Goal: Use online tool/utility: Utilize a website feature to perform a specific function

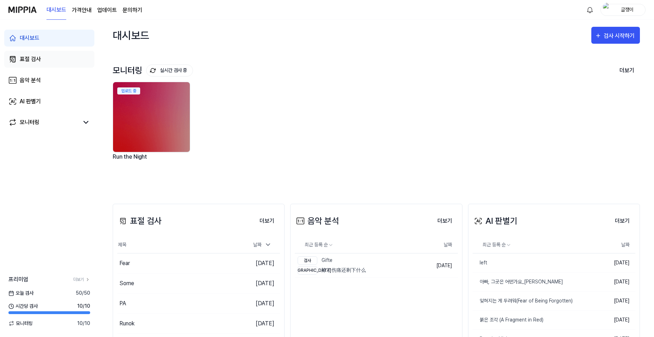
click at [33, 61] on div "표절 검사" at bounding box center [30, 59] width 21 height 8
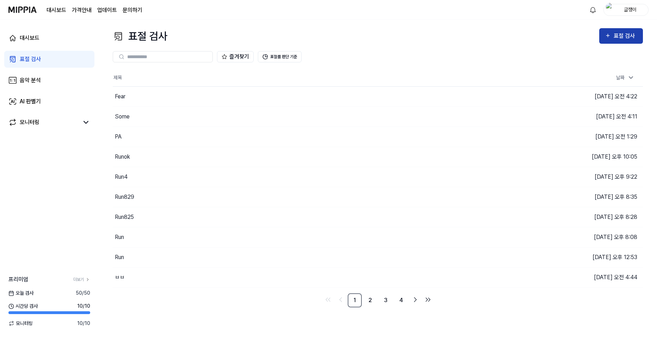
click at [618, 36] on div "표절 검사" at bounding box center [625, 35] width 24 height 9
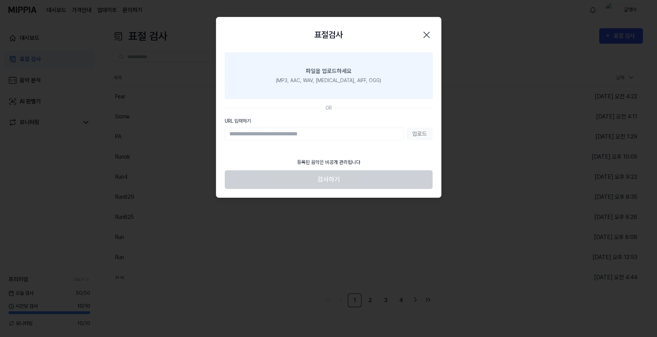
click at [329, 80] on div "(MP3, AAC, WAV, [MEDICAL_DATA], AIFF, OGG)" at bounding box center [328, 80] width 105 height 7
click at [0, 0] on input "파일을 업로드하세요 (MP3, AAC, WAV, [MEDICAL_DATA], AIFF, OGG)" at bounding box center [0, 0] width 0 height 0
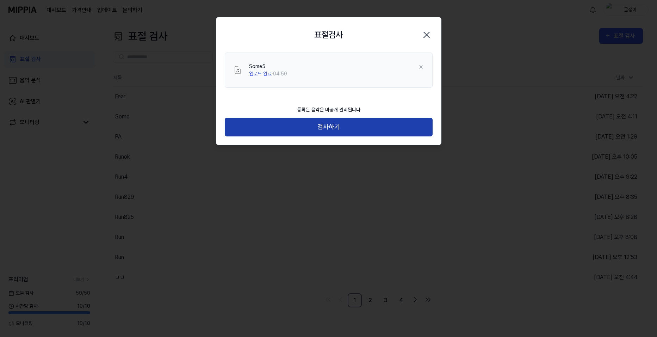
click at [331, 125] on button "검사하기" at bounding box center [329, 127] width 208 height 19
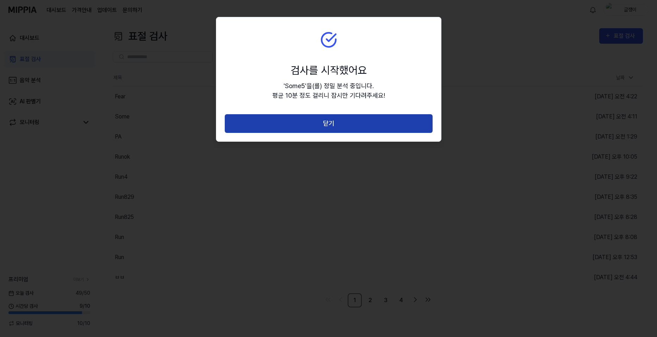
click at [329, 121] on button "닫기" at bounding box center [329, 123] width 208 height 19
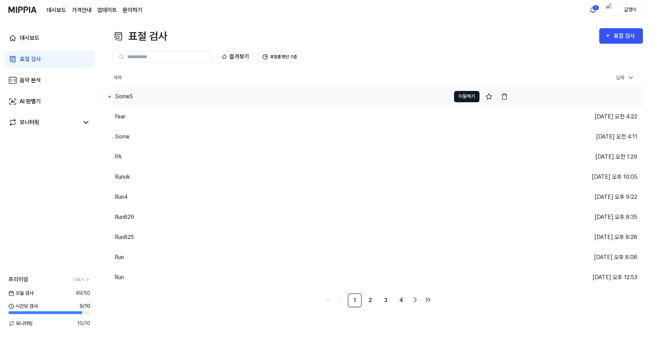
click at [460, 94] on button "이동하기" at bounding box center [466, 96] width 25 height 11
click at [618, 32] on div "표절 검사" at bounding box center [625, 35] width 24 height 9
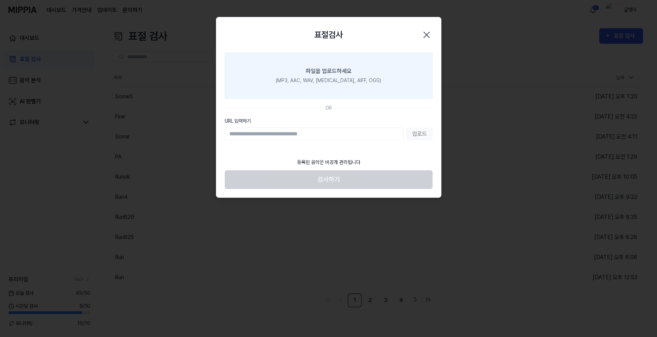
click at [293, 69] on label "파일을 업로드하세요 (MP3, AAC, WAV, [MEDICAL_DATA], AIFF, OGG)" at bounding box center [329, 75] width 208 height 46
click at [0, 0] on input "파일을 업로드하세요 (MP3, AAC, WAV, [MEDICAL_DATA], AIFF, OGG)" at bounding box center [0, 0] width 0 height 0
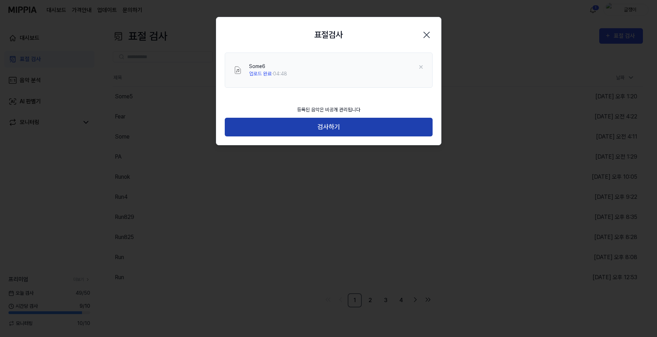
click at [333, 125] on button "검사하기" at bounding box center [329, 127] width 208 height 19
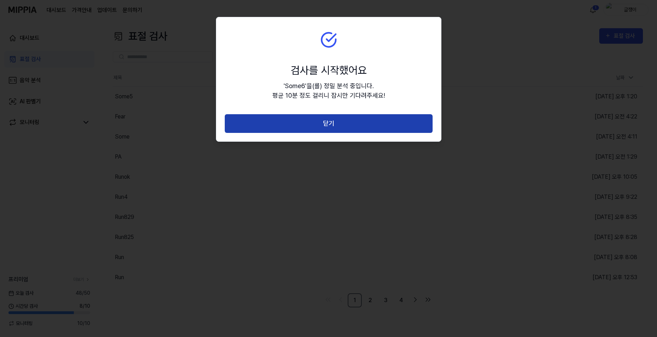
click at [332, 123] on button "닫기" at bounding box center [329, 123] width 208 height 19
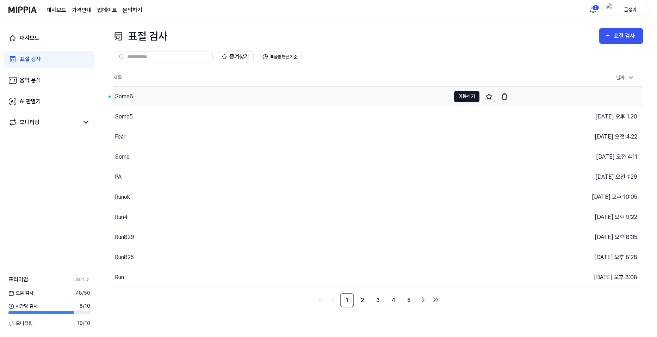
click at [458, 93] on button "이동하기" at bounding box center [466, 96] width 25 height 11
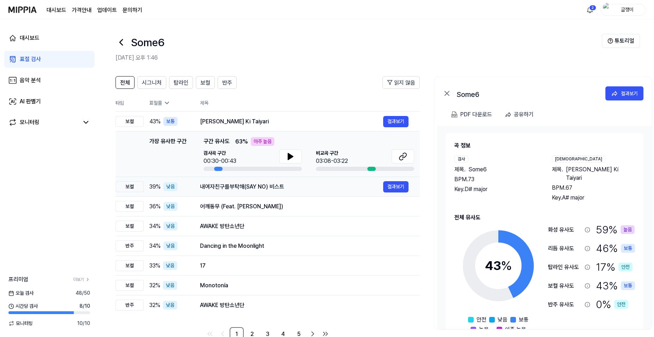
click at [332, 188] on div "내여자친구를부탁해(SAY NO) 비스트" at bounding box center [291, 186] width 183 height 8
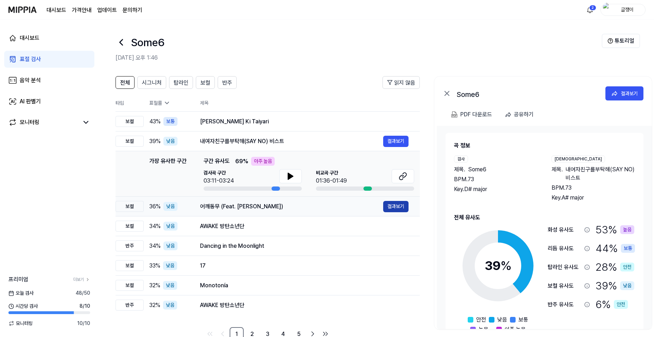
click at [389, 205] on button "결과보기" at bounding box center [395, 206] width 25 height 11
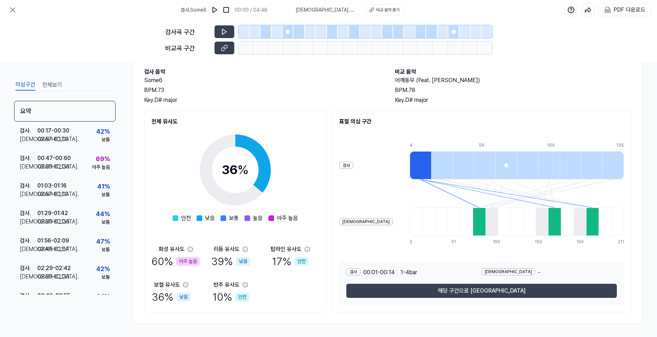
scroll to position [38, 0]
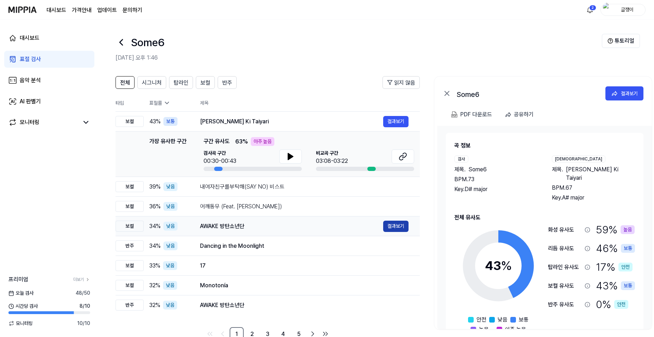
click at [393, 227] on button "결과보기" at bounding box center [395, 225] width 25 height 11
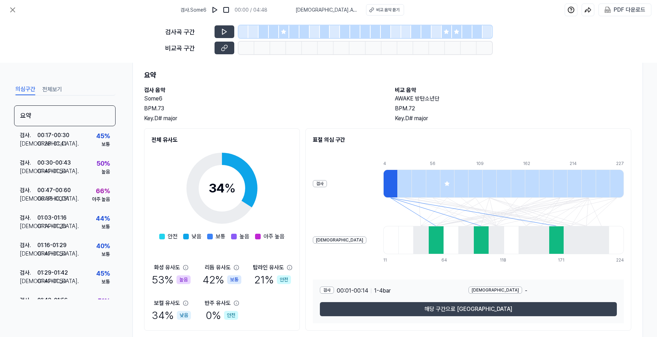
scroll to position [38, 0]
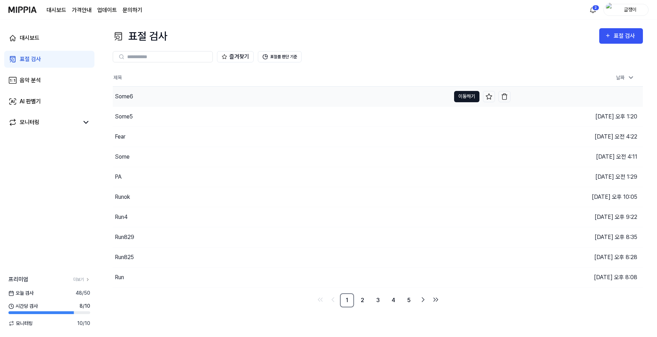
click at [466, 95] on button "이동하기" at bounding box center [466, 96] width 25 height 11
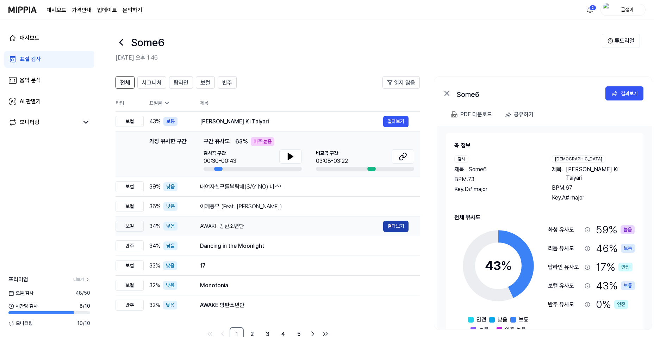
click at [389, 226] on button "결과보기" at bounding box center [395, 225] width 25 height 11
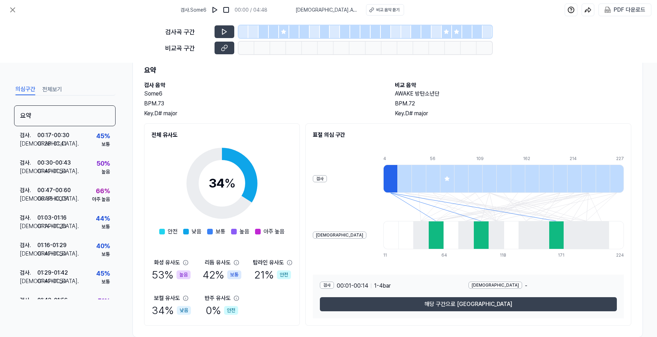
scroll to position [35, 0]
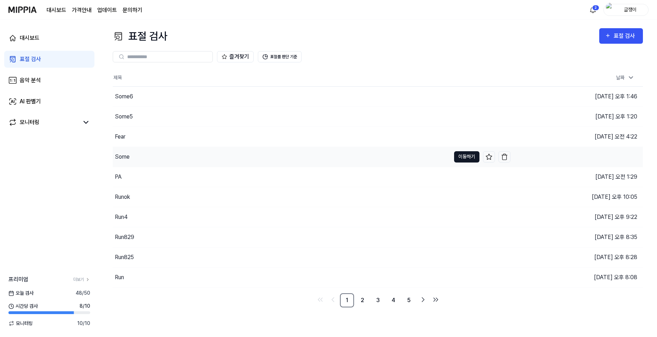
click at [464, 154] on button "이동하기" at bounding box center [466, 156] width 25 height 11
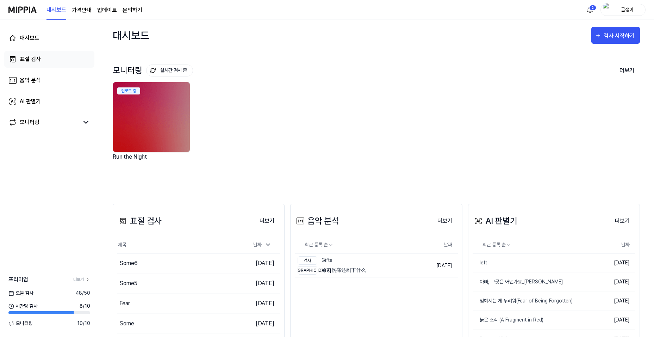
click at [25, 57] on div "표절 검사" at bounding box center [30, 59] width 21 height 8
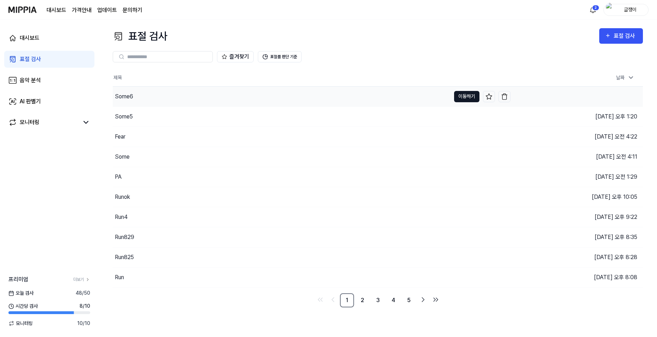
click at [469, 96] on button "이동하기" at bounding box center [466, 96] width 25 height 11
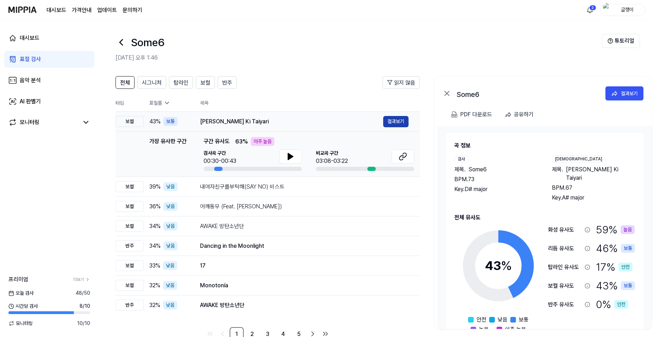
click at [391, 119] on button "결과보기" at bounding box center [395, 121] width 25 height 11
click at [149, 82] on span "시그니처" at bounding box center [152, 83] width 20 height 8
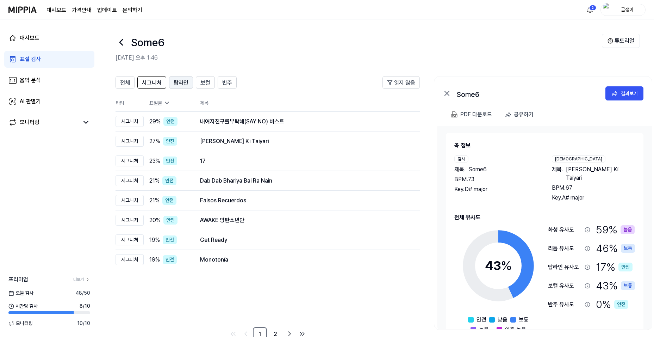
click at [180, 82] on span "탑라인" at bounding box center [181, 83] width 15 height 8
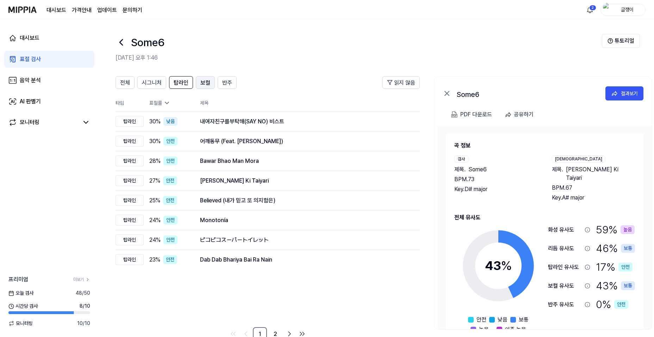
click at [204, 84] on span "보컬" at bounding box center [205, 83] width 10 height 8
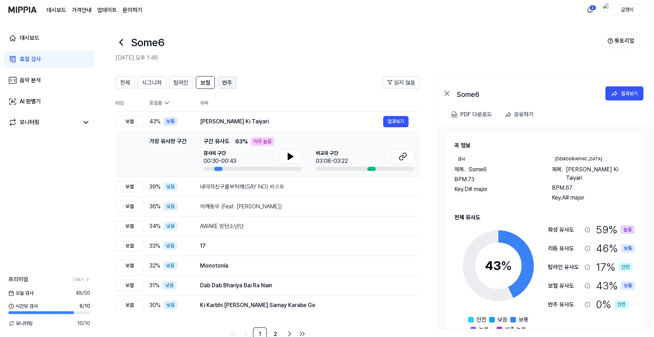
click at [229, 80] on span "반주" at bounding box center [227, 83] width 10 height 8
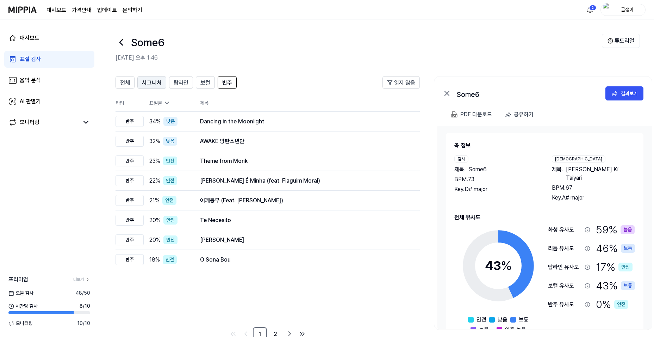
click at [152, 80] on span "시그니처" at bounding box center [152, 83] width 20 height 8
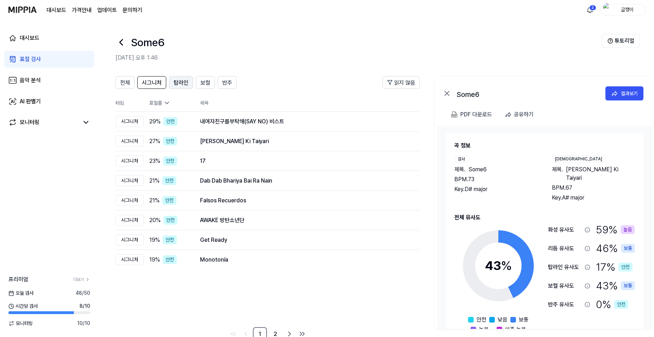
click at [182, 81] on span "탑라인" at bounding box center [181, 83] width 15 height 8
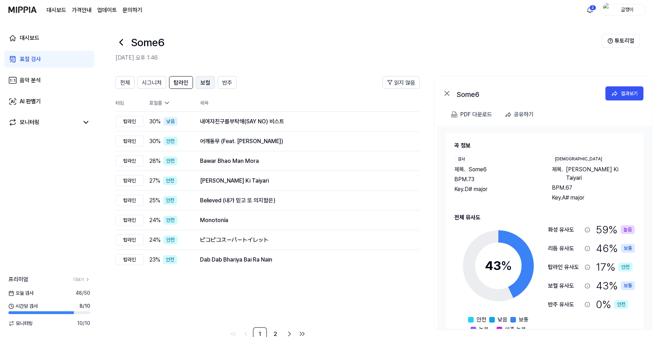
click at [203, 82] on span "보컬" at bounding box center [205, 83] width 10 height 8
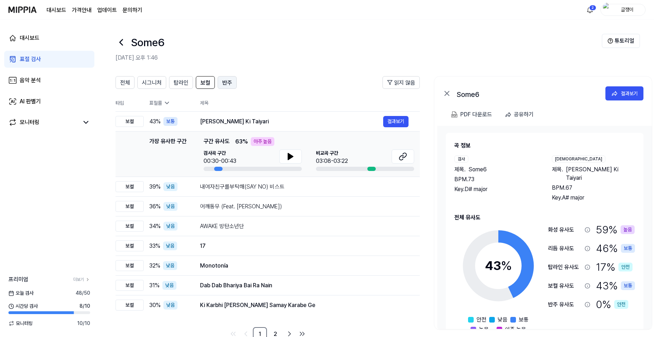
click at [228, 82] on span "반주" at bounding box center [227, 83] width 10 height 8
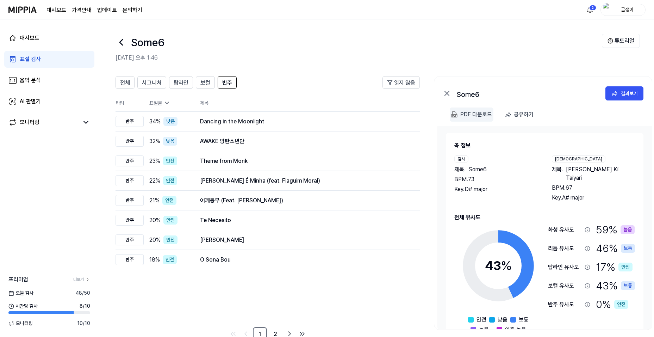
click at [476, 116] on div "PDF 다운로드" at bounding box center [476, 114] width 32 height 9
click at [157, 82] on span "시그니처" at bounding box center [152, 83] width 20 height 8
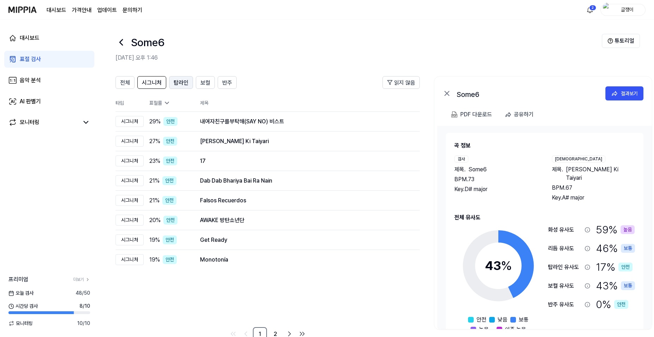
click at [181, 82] on span "탑라인" at bounding box center [181, 83] width 15 height 8
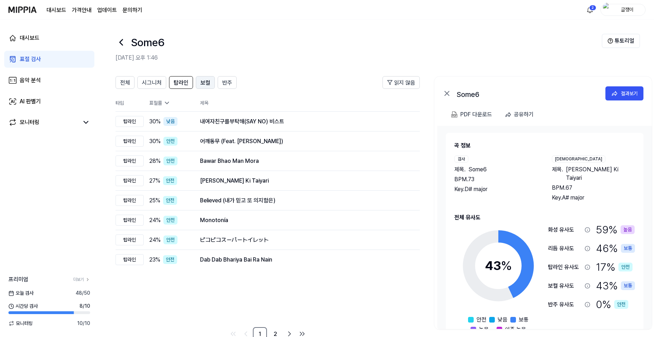
click at [206, 81] on span "보컬" at bounding box center [205, 83] width 10 height 8
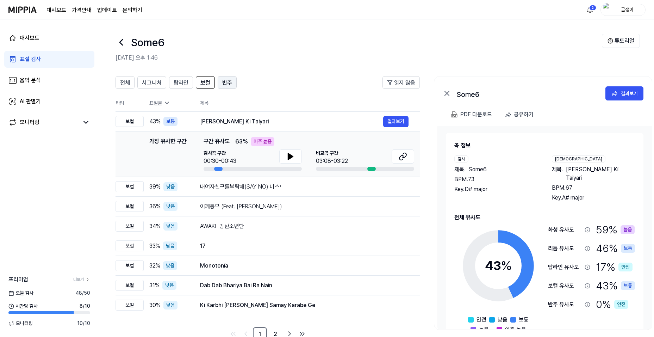
click at [227, 82] on span "반주" at bounding box center [227, 83] width 10 height 8
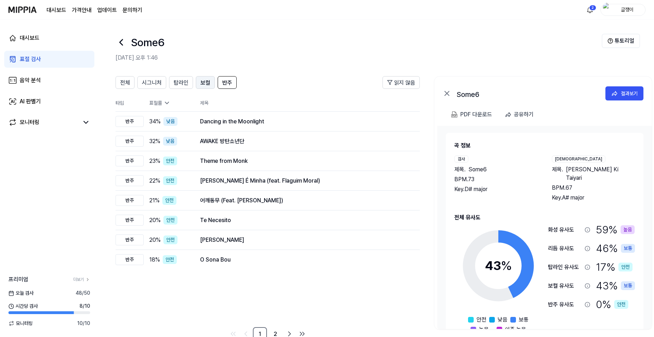
click at [202, 83] on span "보컬" at bounding box center [205, 83] width 10 height 8
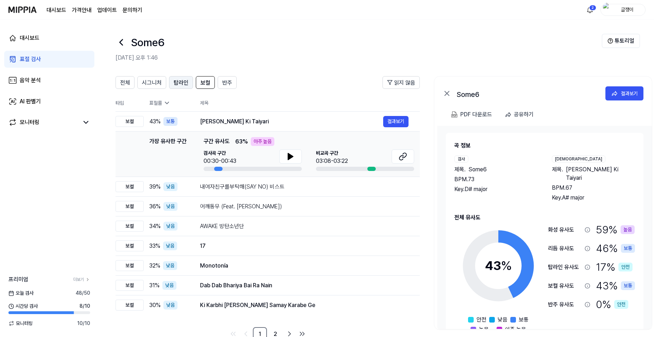
click at [182, 82] on span "탑라인" at bounding box center [181, 83] width 15 height 8
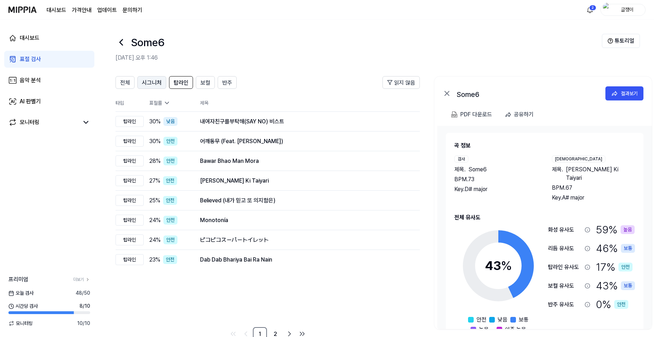
click at [155, 80] on span "시그니처" at bounding box center [152, 83] width 20 height 8
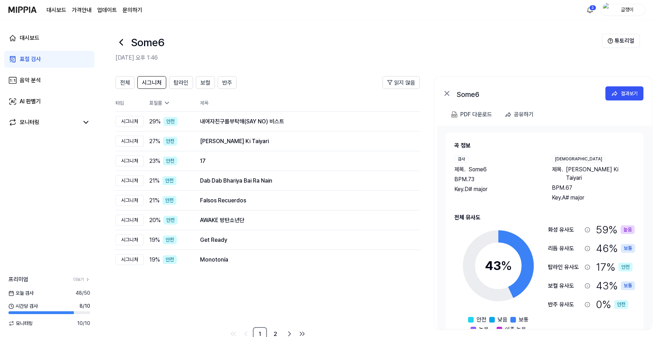
click at [38, 60] on div "표절 검사" at bounding box center [30, 59] width 21 height 8
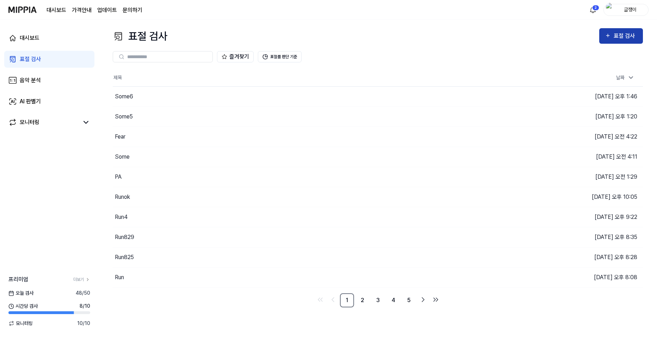
click at [617, 37] on div "표절 검사" at bounding box center [625, 35] width 24 height 9
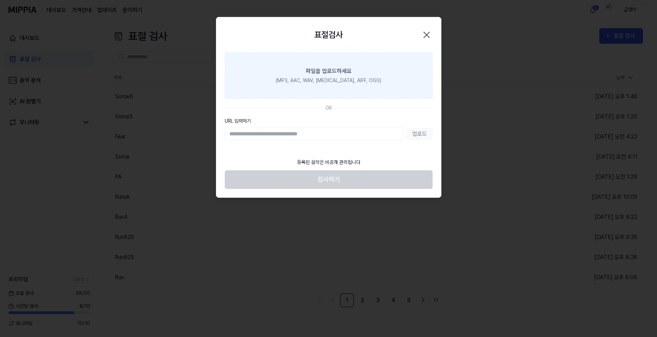
click at [330, 69] on div "파일을 업로드하세요" at bounding box center [329, 71] width 46 height 8
click at [0, 0] on input "파일을 업로드하세요 (MP3, AAC, WAV, [MEDICAL_DATA], AIFF, OGG)" at bounding box center [0, 0] width 0 height 0
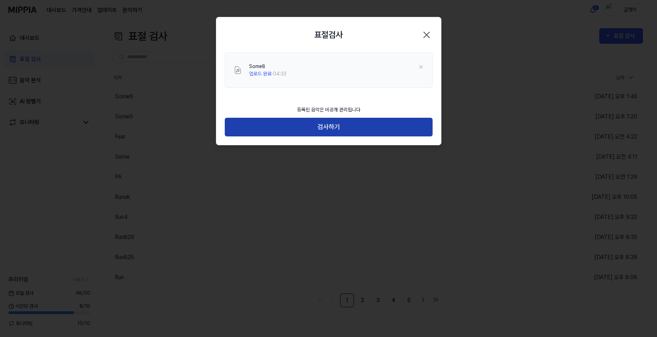
click at [332, 124] on button "검사하기" at bounding box center [329, 127] width 208 height 19
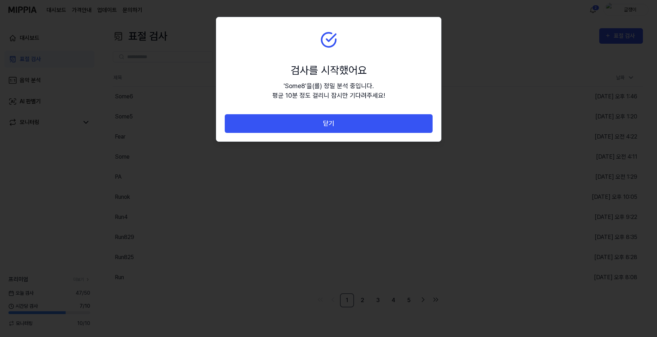
click at [332, 124] on button "닫기" at bounding box center [329, 123] width 208 height 19
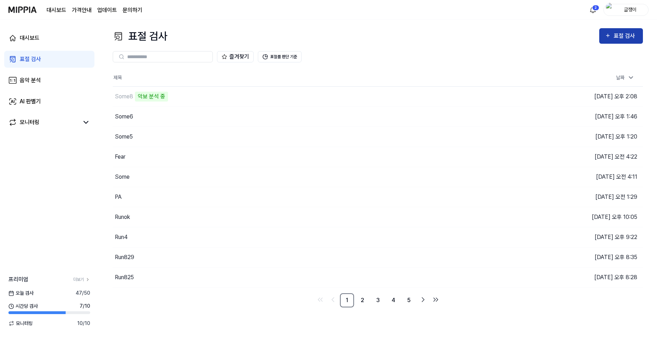
click at [615, 33] on div "표절 검사" at bounding box center [625, 35] width 24 height 9
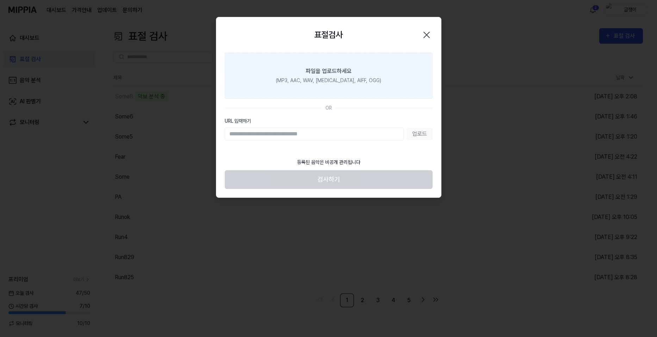
click at [303, 63] on label "파일을 업로드하세요 (MP3, AAC, WAV, [MEDICAL_DATA], AIFF, OGG)" at bounding box center [329, 75] width 208 height 46
click at [0, 0] on input "파일을 업로드하세요 (MP3, AAC, WAV, [MEDICAL_DATA], AIFF, OGG)" at bounding box center [0, 0] width 0 height 0
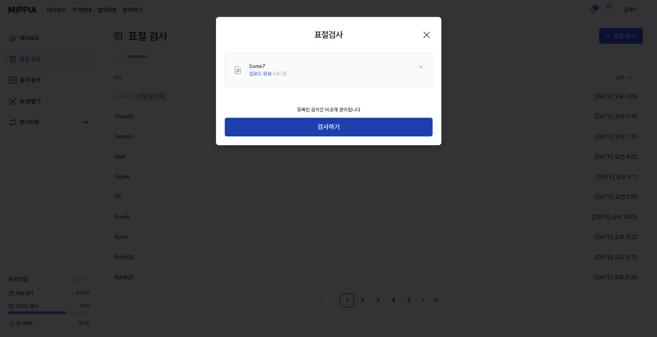
click at [333, 127] on button "검사하기" at bounding box center [329, 127] width 208 height 19
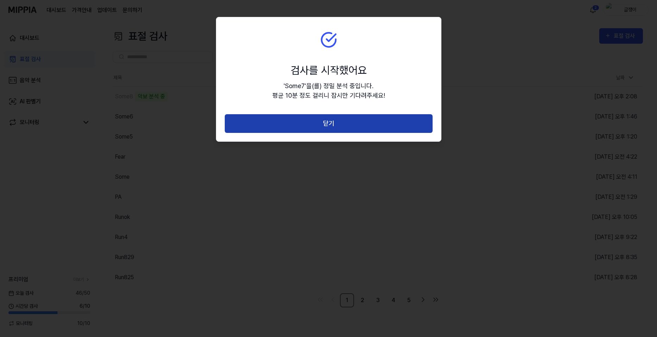
click at [328, 124] on button "닫기" at bounding box center [329, 123] width 208 height 19
